Goal: Transaction & Acquisition: Purchase product/service

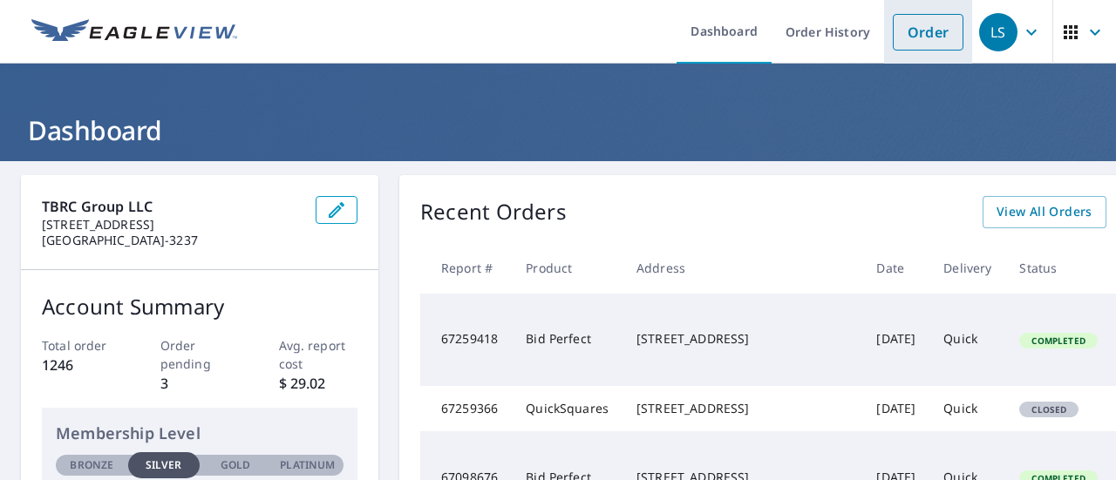
click at [893, 36] on link "Order" at bounding box center [928, 32] width 71 height 37
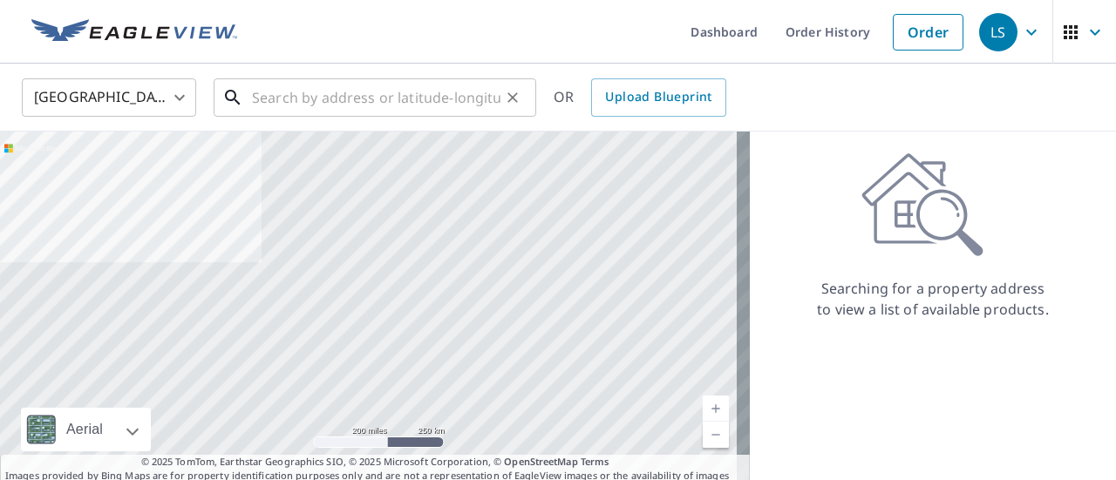
click at [314, 91] on input "text" at bounding box center [376, 97] width 248 height 49
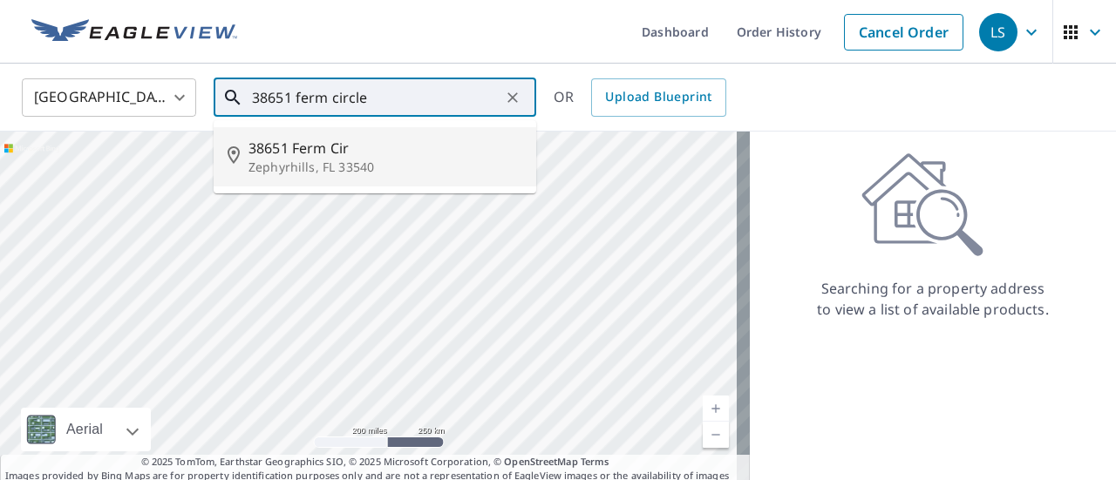
click at [317, 149] on span "38651 Ferm Cir" at bounding box center [385, 148] width 274 height 21
type input "38651 Ferm Cir Zephyrhills, FL 33540"
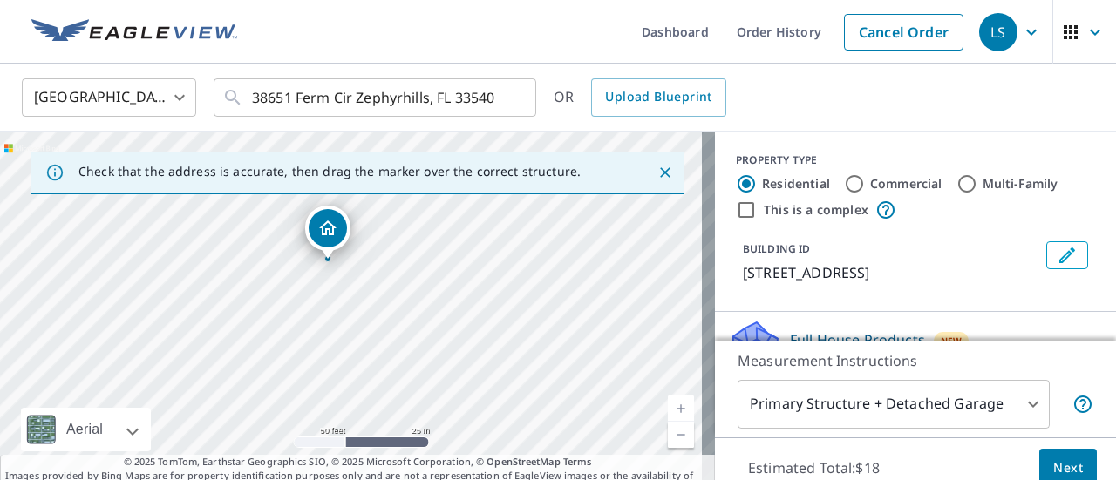
drag, startPoint x: 485, startPoint y: 358, endPoint x: 464, endPoint y: 282, distance: 79.5
click at [464, 282] on div "38651 Ferm Cir Zephyrhills, FL 33540" at bounding box center [357, 315] width 715 height 366
click at [1053, 465] on span "Next" at bounding box center [1068, 469] width 30 height 22
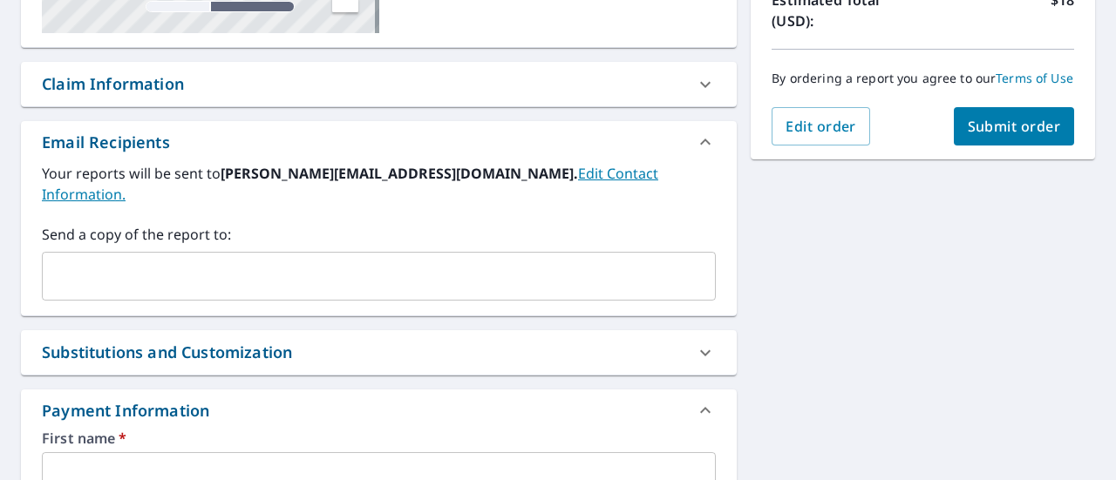
scroll to position [523, 0]
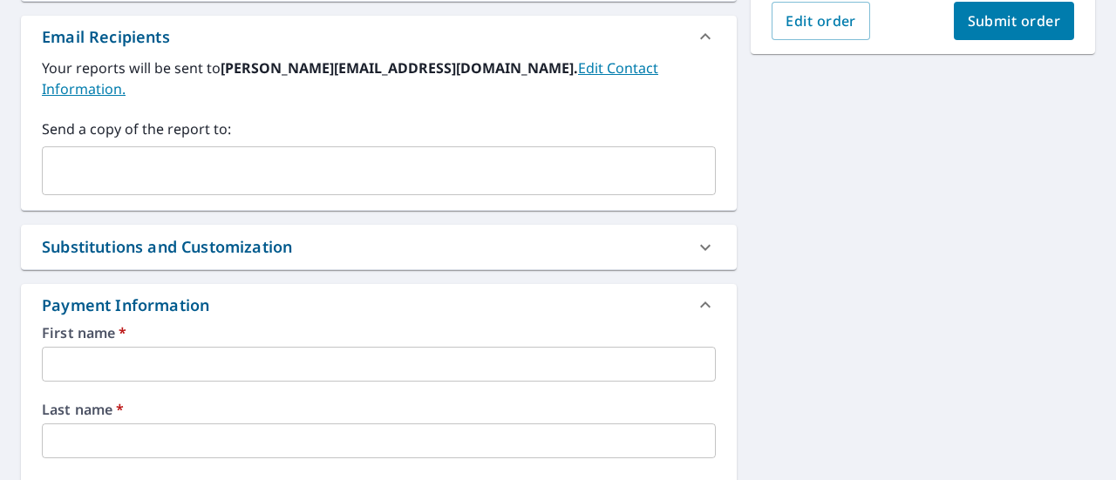
click at [291, 154] on input "text" at bounding box center [366, 170] width 632 height 33
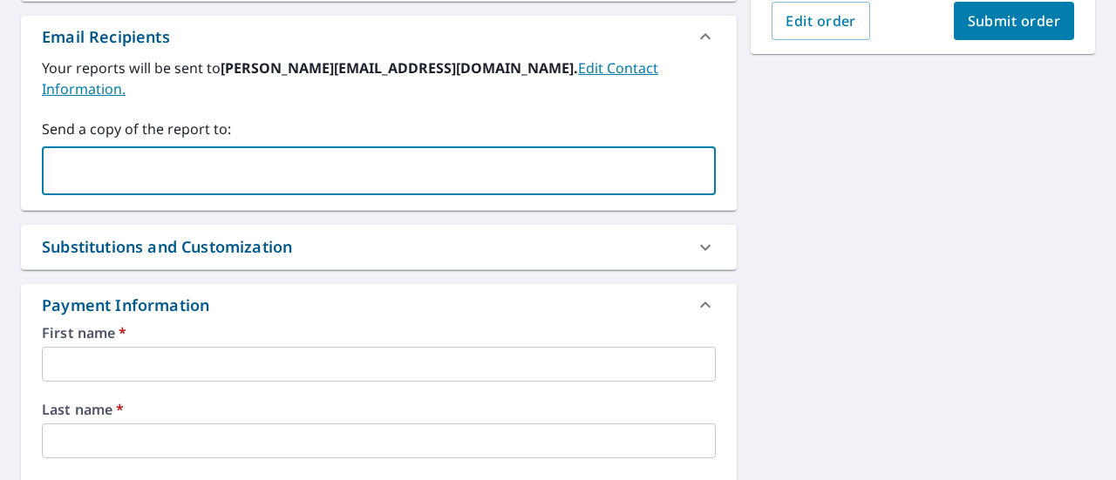
paste input "Alicia9 . y [PERSON_NAME] <[EMAIL_ADDRESS][DOMAIN_NAME]>"
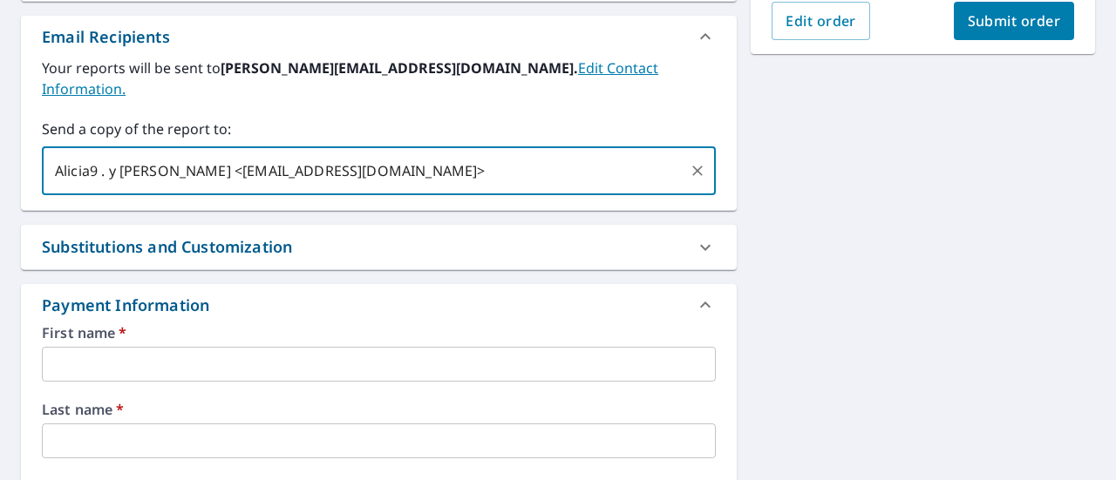
drag, startPoint x: 199, startPoint y: 149, endPoint x: 0, endPoint y: 146, distance: 198.8
click at [0, 146] on div "38651 Ferm Cir Zephyrhills, [GEOGRAPHIC_DATA] Aerial Road A standard road map A…" at bounding box center [558, 219] width 1116 height 1163
click at [318, 158] on input "[EMAIL_ADDRESS][DOMAIN_NAME]>" at bounding box center [366, 170] width 632 height 33
type input "[EMAIL_ADDRESS][DOMAIN_NAME]"
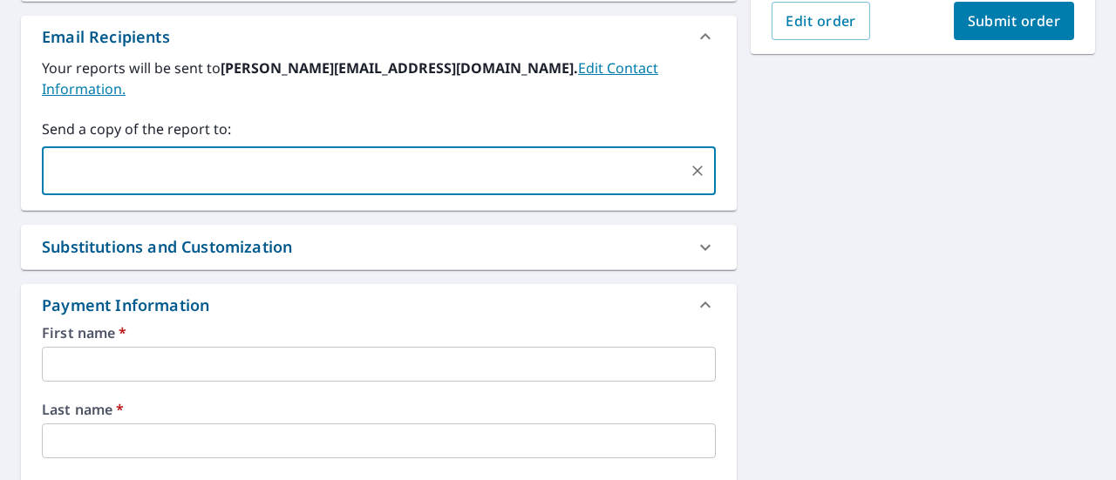
click at [851, 245] on div "38651 Ferm Cir Zephyrhills, [GEOGRAPHIC_DATA] Aerial Road A standard road map A…" at bounding box center [558, 219] width 1116 height 1163
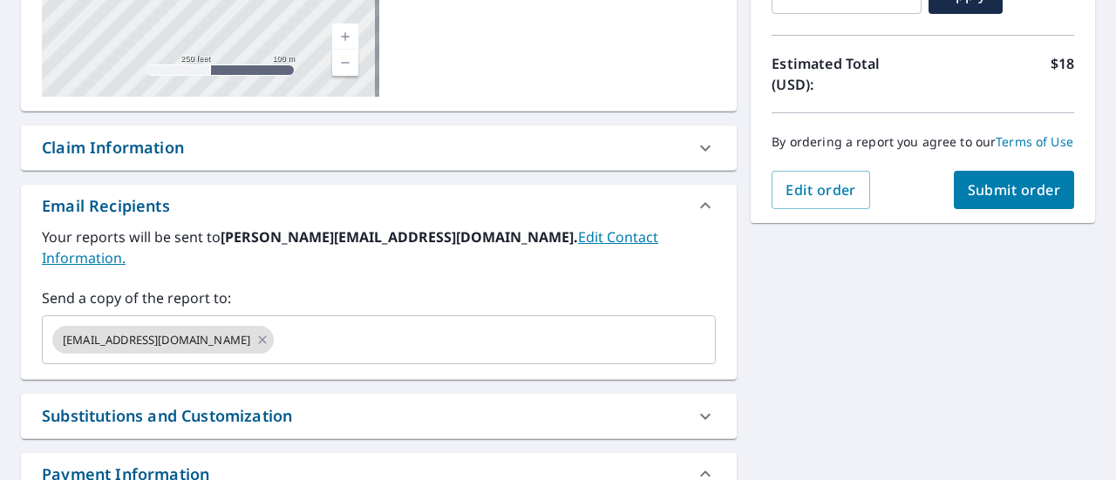
scroll to position [349, 0]
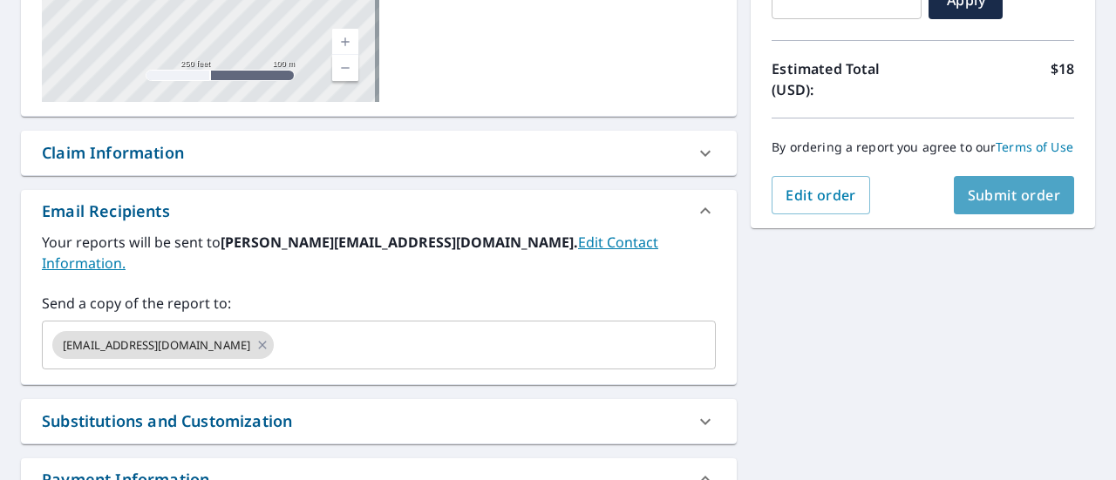
click at [974, 205] on span "Submit order" at bounding box center [1014, 195] width 93 height 19
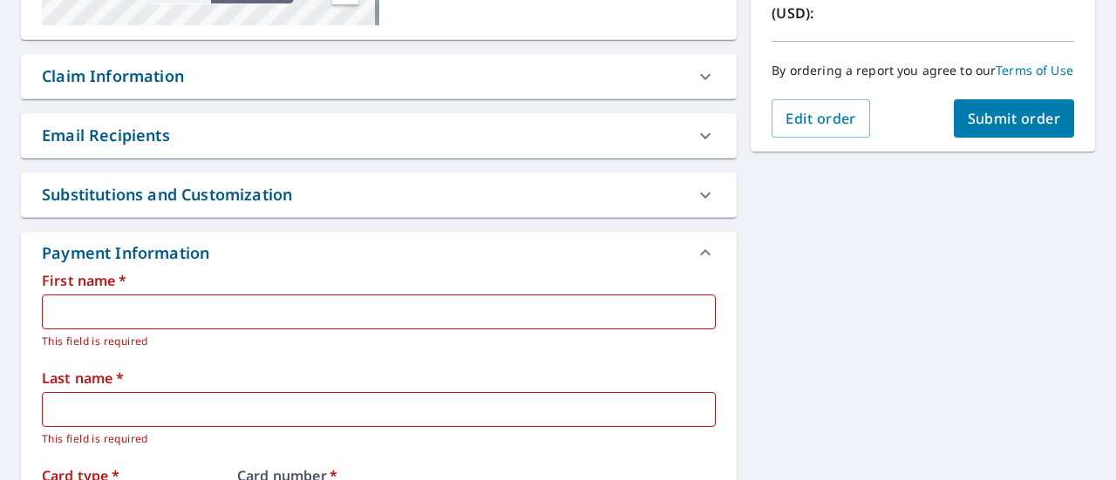
scroll to position [436, 0]
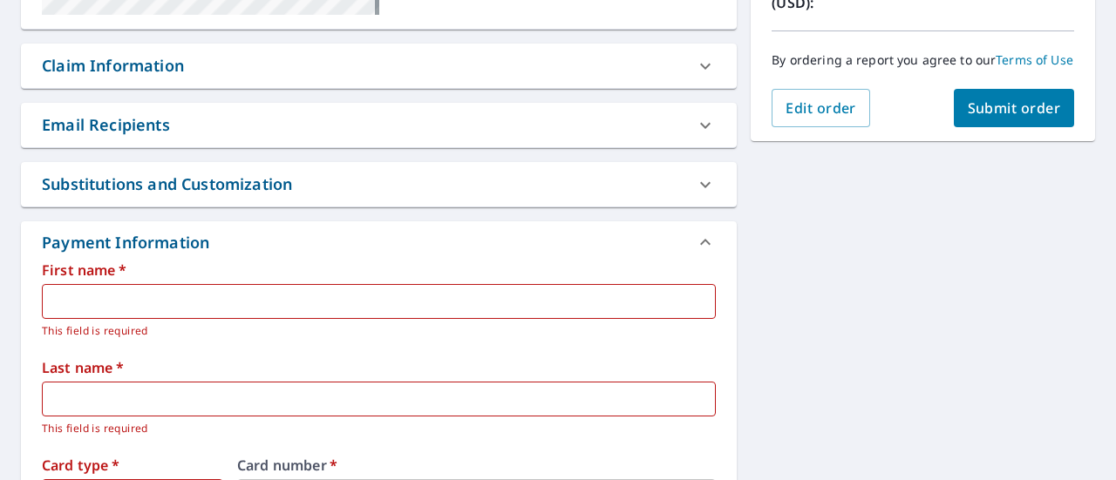
click at [274, 297] on input "text" at bounding box center [379, 301] width 674 height 35
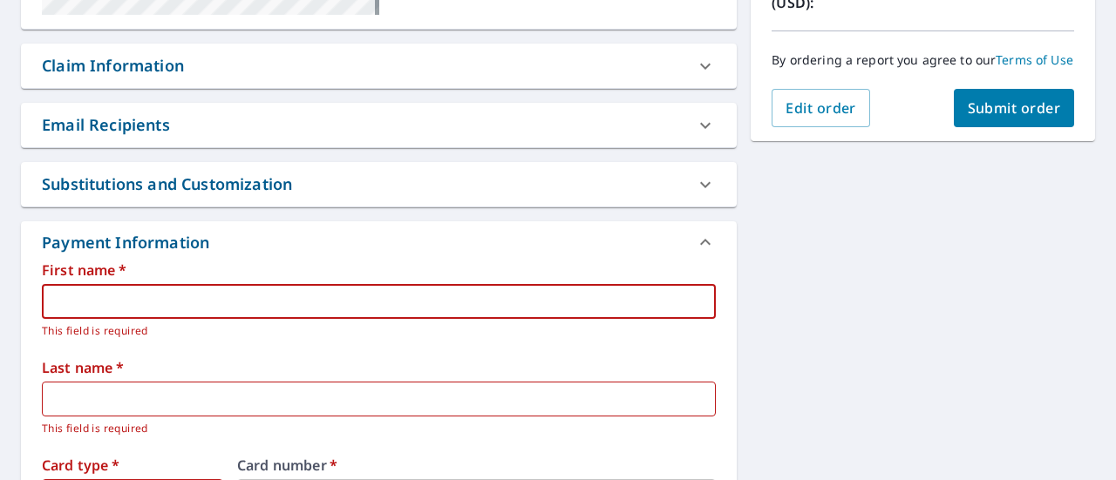
type input "[PERSON_NAME]"
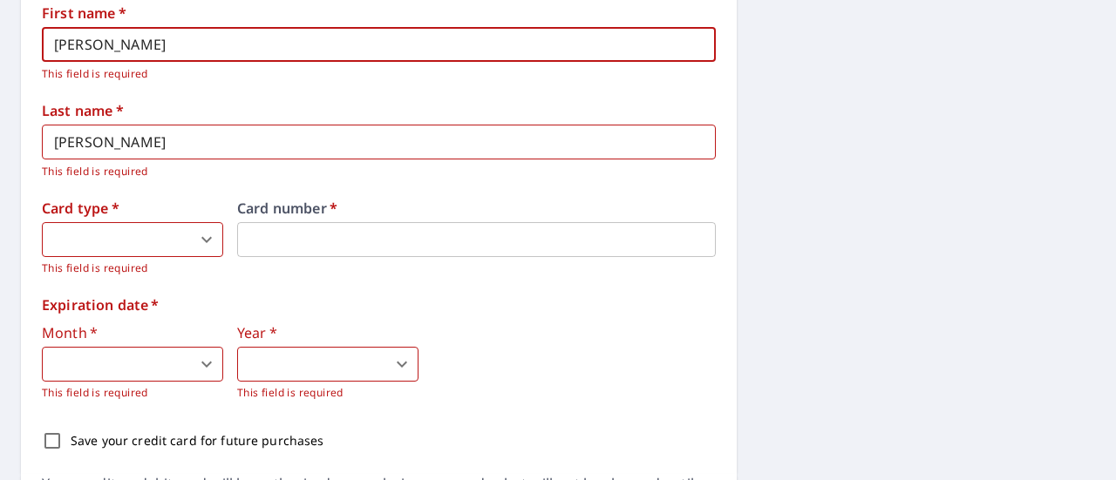
scroll to position [698, 0]
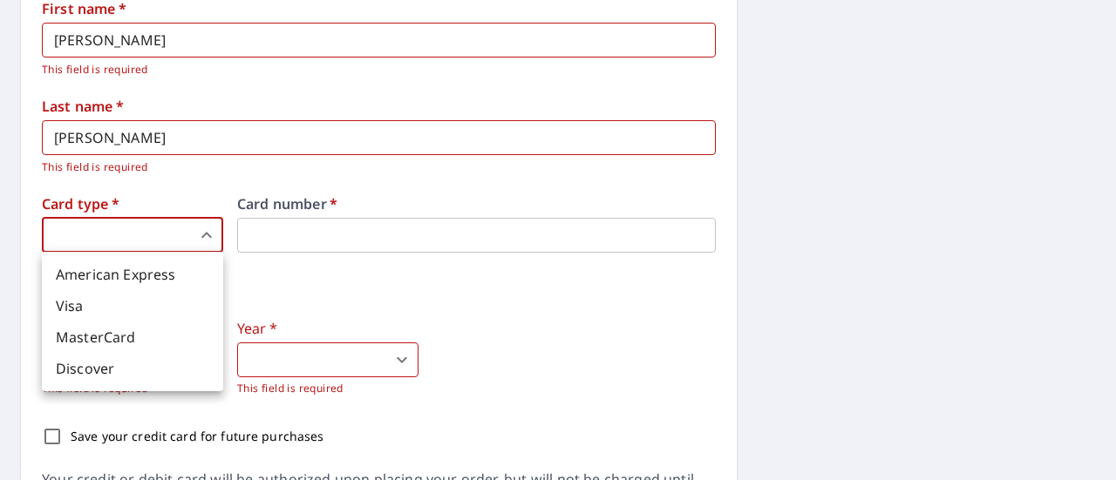
click at [192, 236] on body "LS LS Dashboard Order History Cancel Order LS Dashboard / Finalize Order Finali…" at bounding box center [558, 240] width 1116 height 480
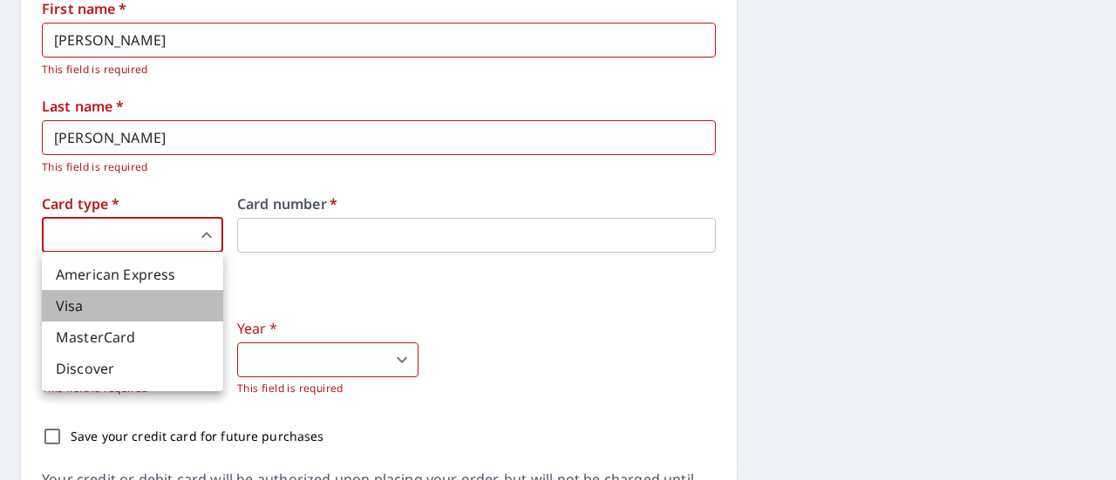
click at [187, 291] on li "Visa" at bounding box center [132, 305] width 181 height 31
type input "2"
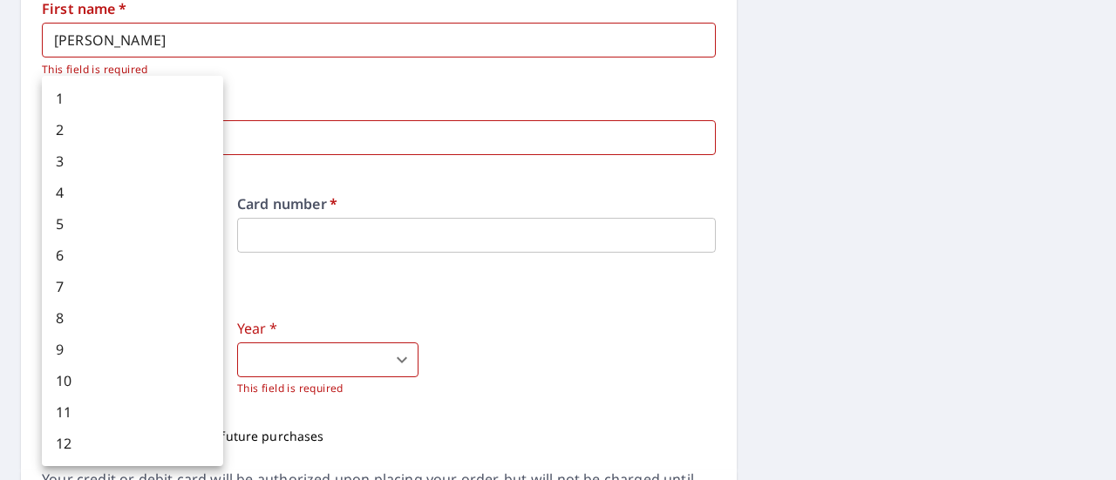
click at [131, 362] on body "LS LS Dashboard Order History Cancel Order LS Dashboard / Finalize Order Finali…" at bounding box center [558, 240] width 1116 height 480
click at [134, 221] on li "5" at bounding box center [132, 223] width 181 height 31
type input "5"
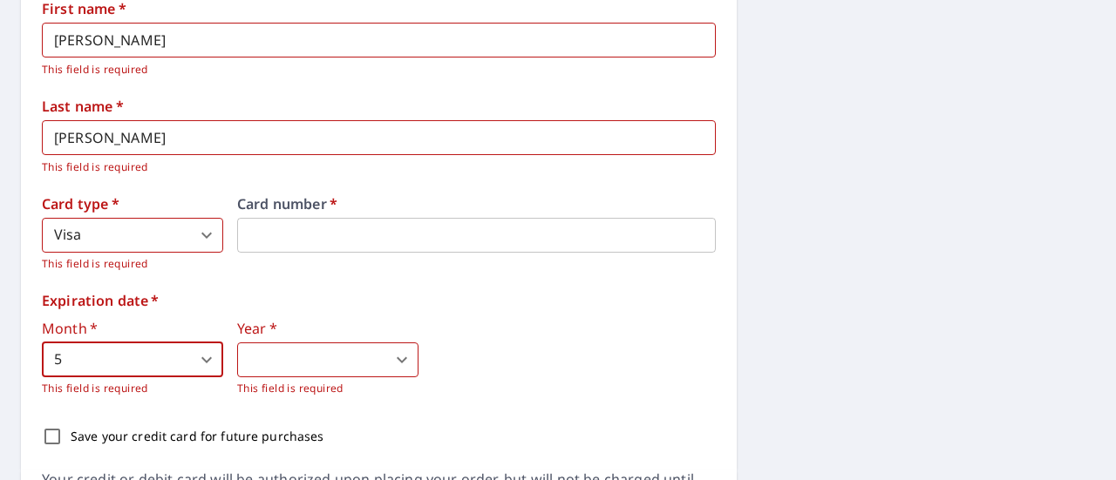
click at [286, 355] on body "LS LS Dashboard Order History Cancel Order LS Dashboard / Finalize Order Finali…" at bounding box center [558, 240] width 1116 height 480
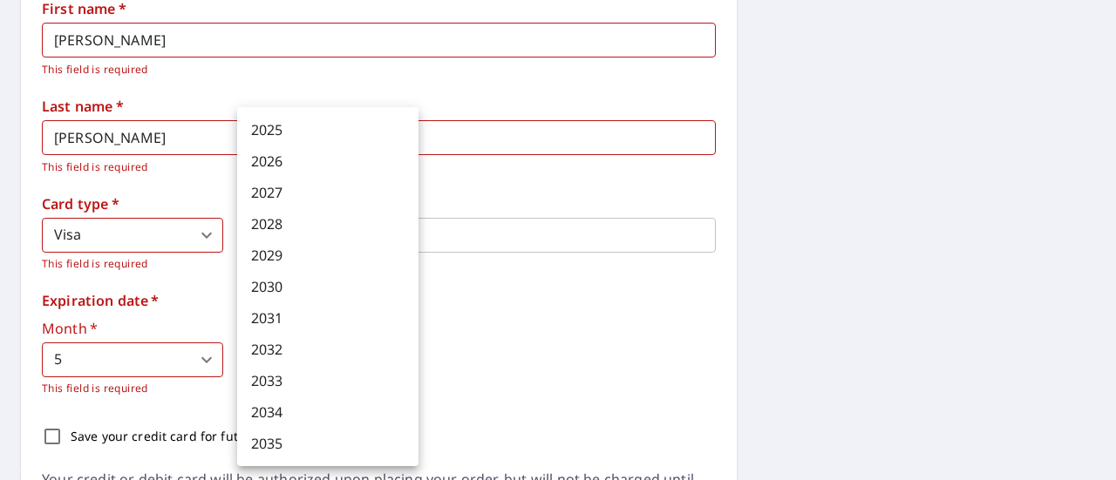
click at [299, 252] on li "2029" at bounding box center [327, 255] width 181 height 31
type input "2029"
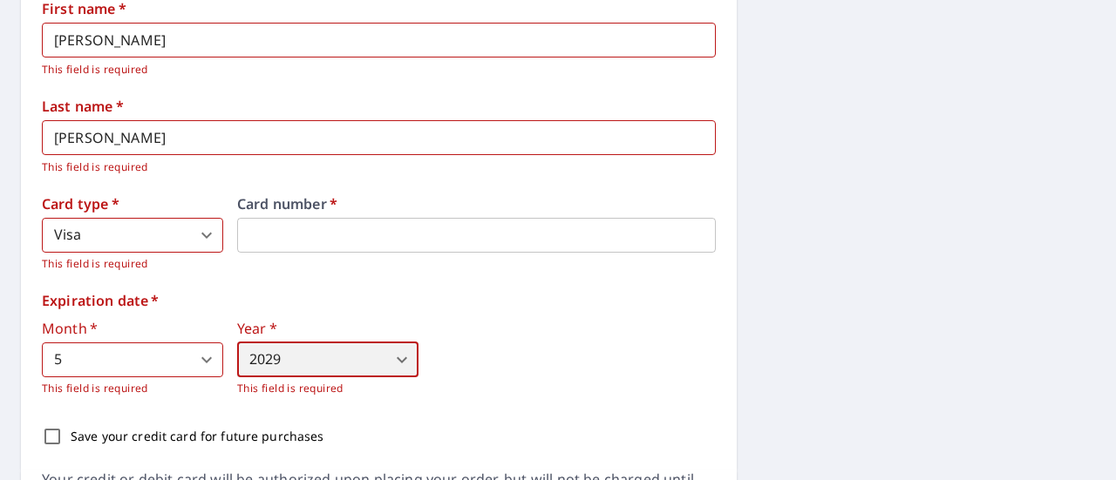
scroll to position [785, 0]
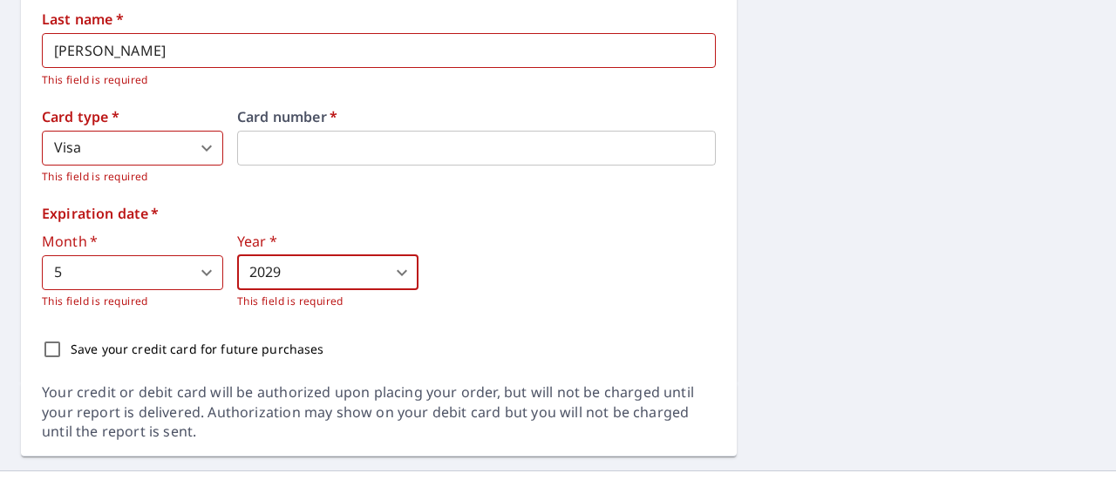
click at [47, 346] on input "Save your credit card for future purchases" at bounding box center [52, 349] width 37 height 37
checkbox input "true"
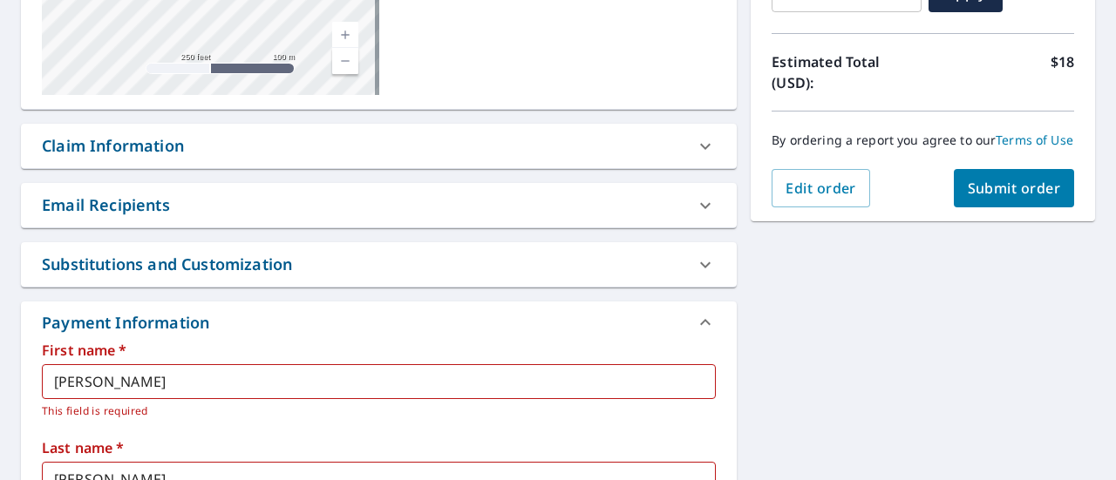
scroll to position [262, 0]
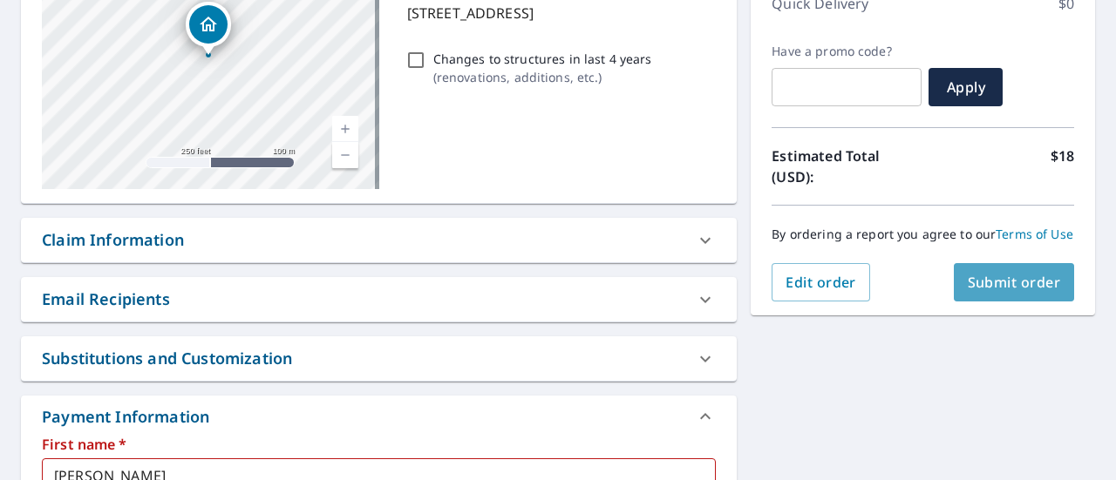
click at [999, 292] on span "Submit order" at bounding box center [1014, 282] width 93 height 19
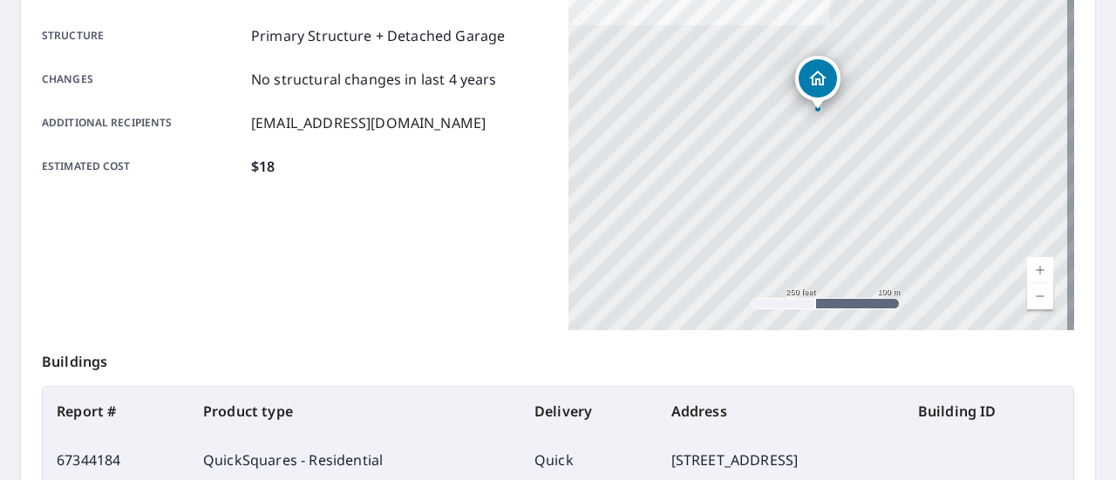
scroll to position [87, 0]
